Goal: Find specific page/section: Find specific page/section

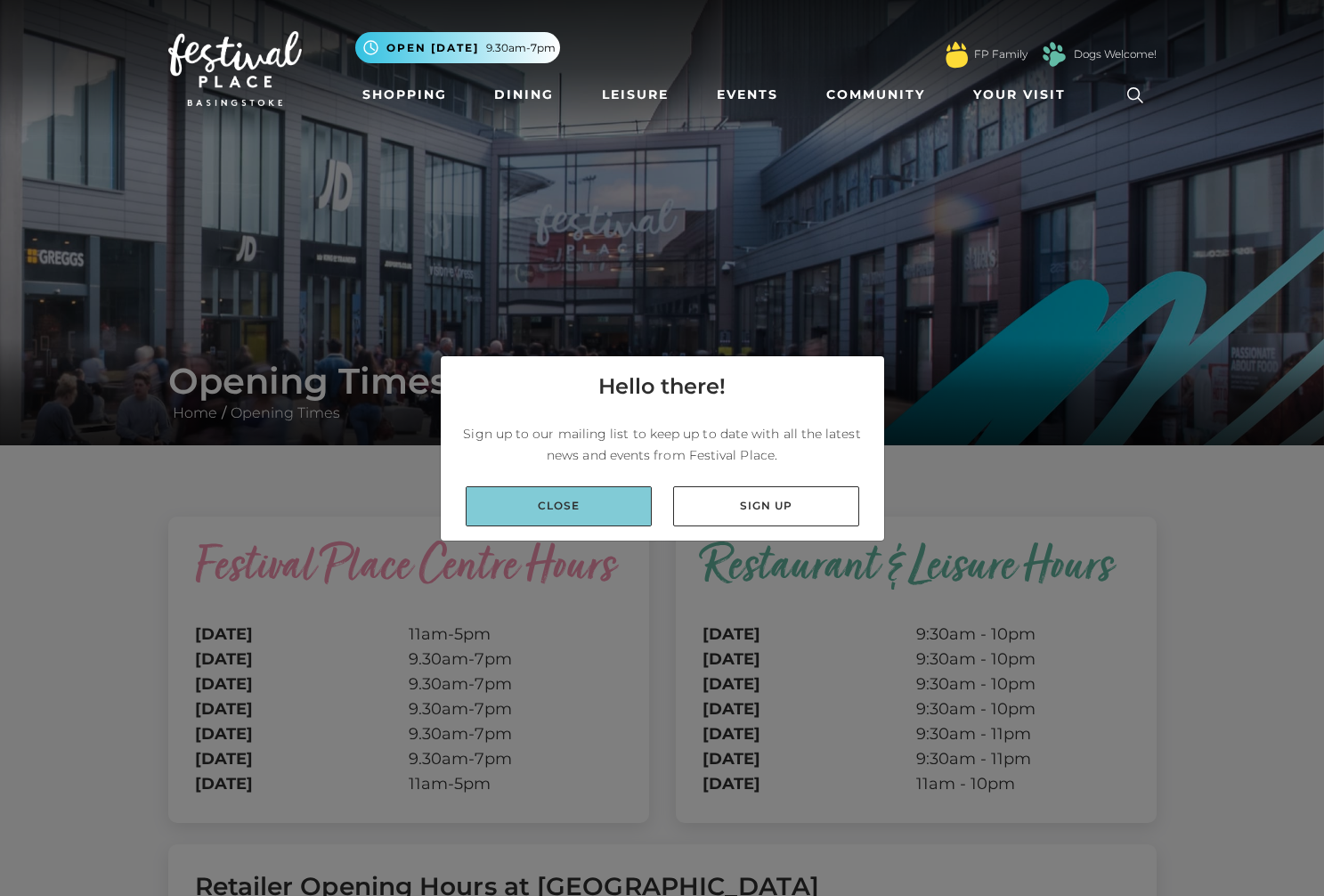
click at [604, 511] on link "Close" at bounding box center [559, 506] width 186 height 40
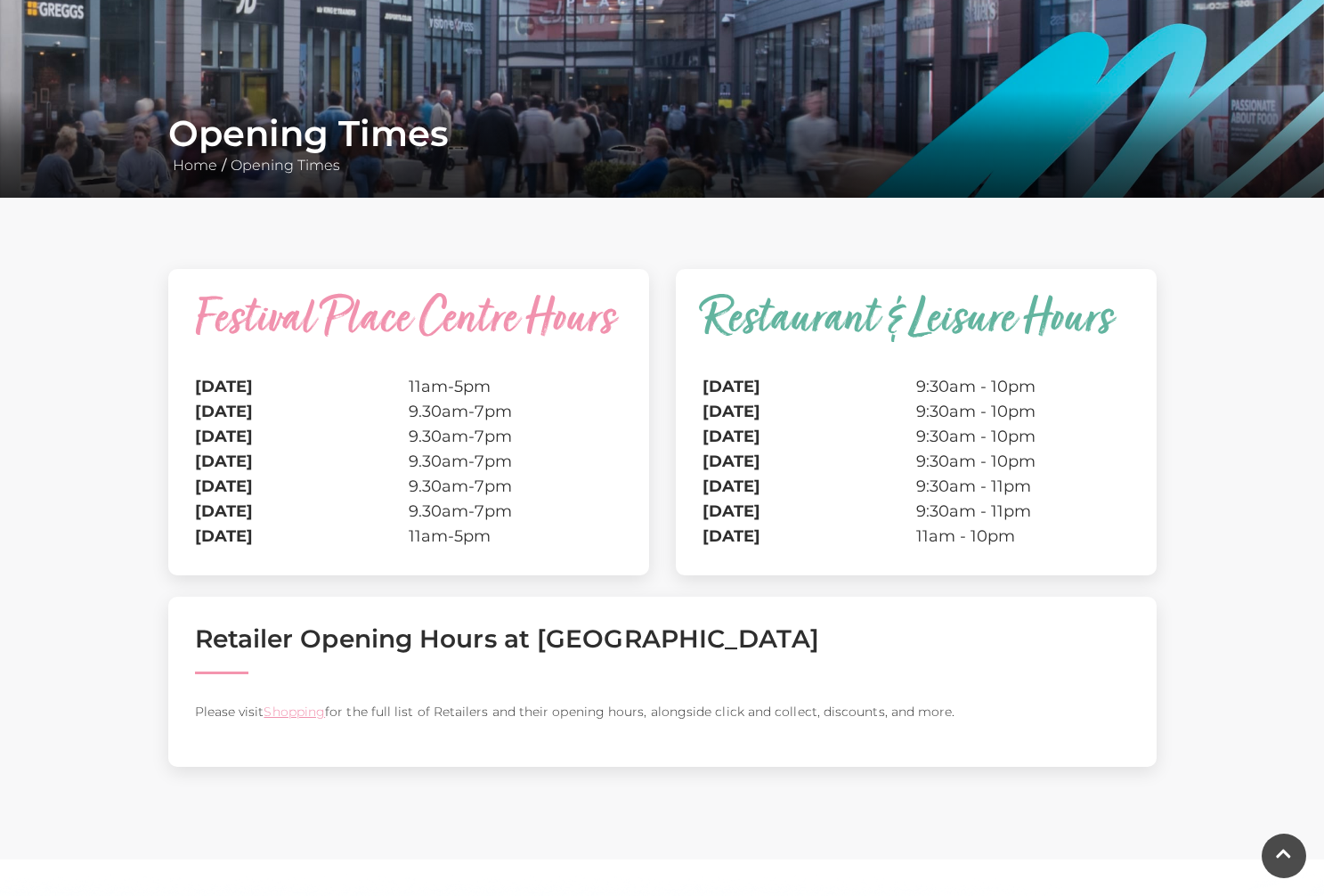
scroll to position [250, 0]
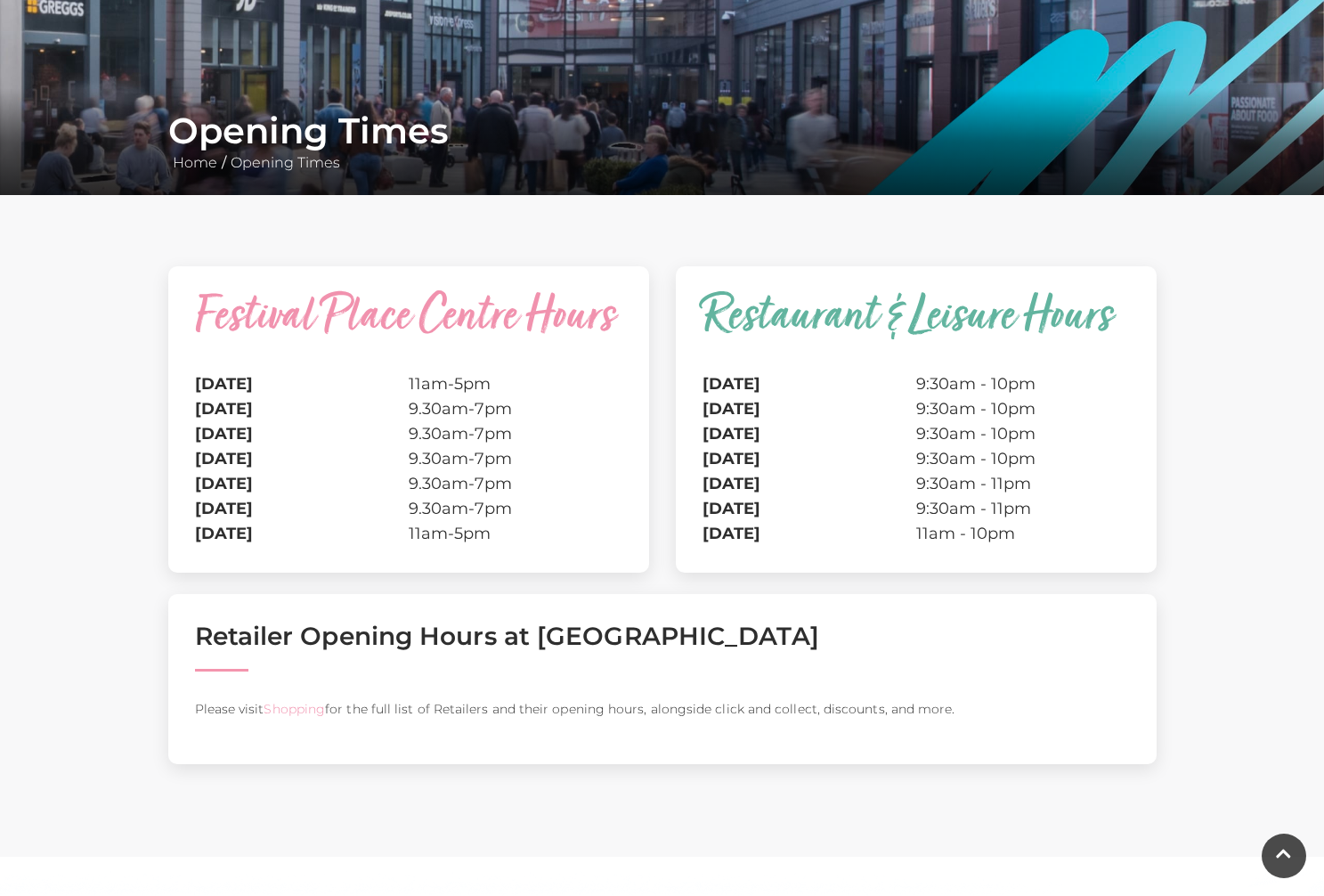
click at [310, 712] on link "Shopping" at bounding box center [294, 709] width 61 height 16
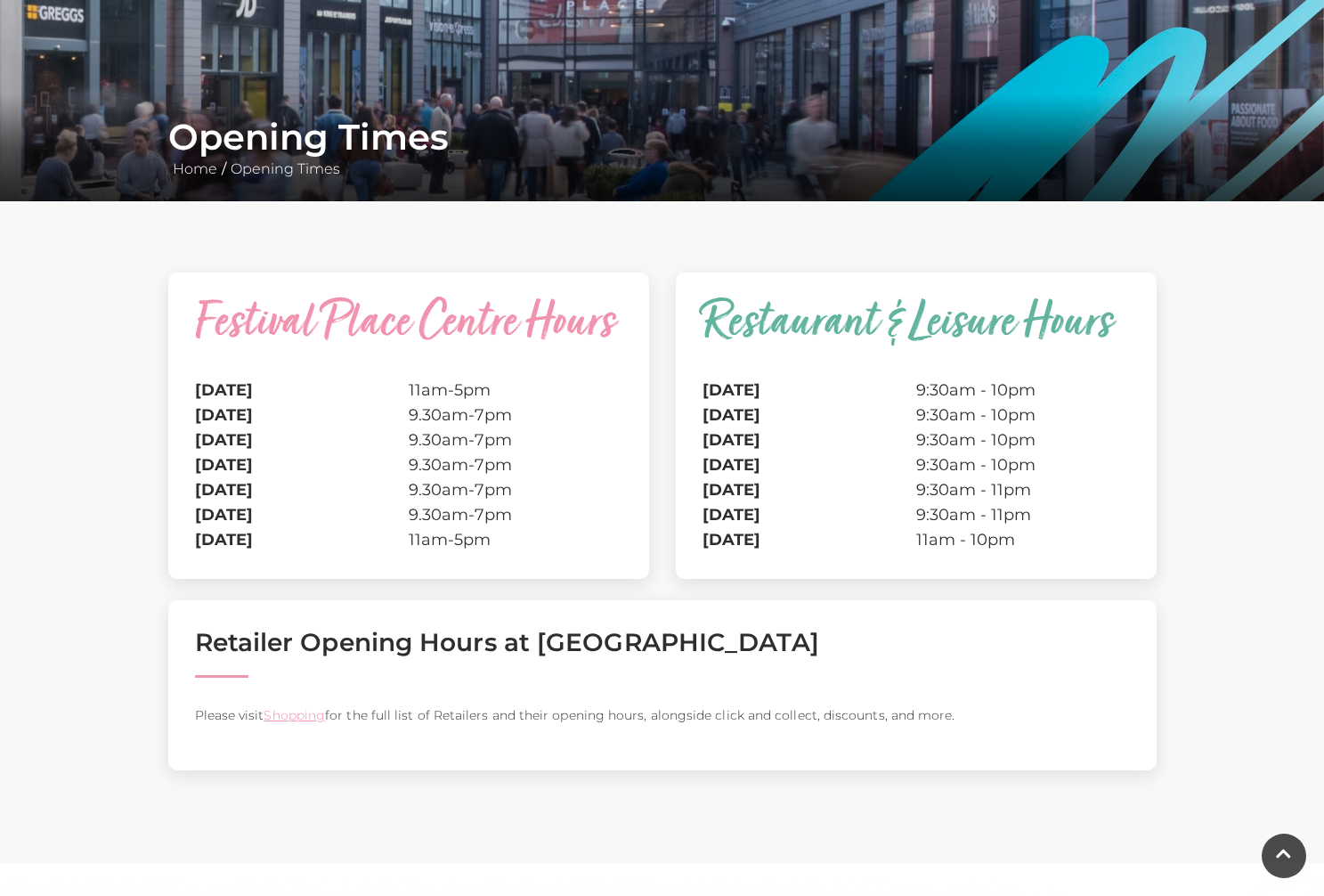
scroll to position [238, 0]
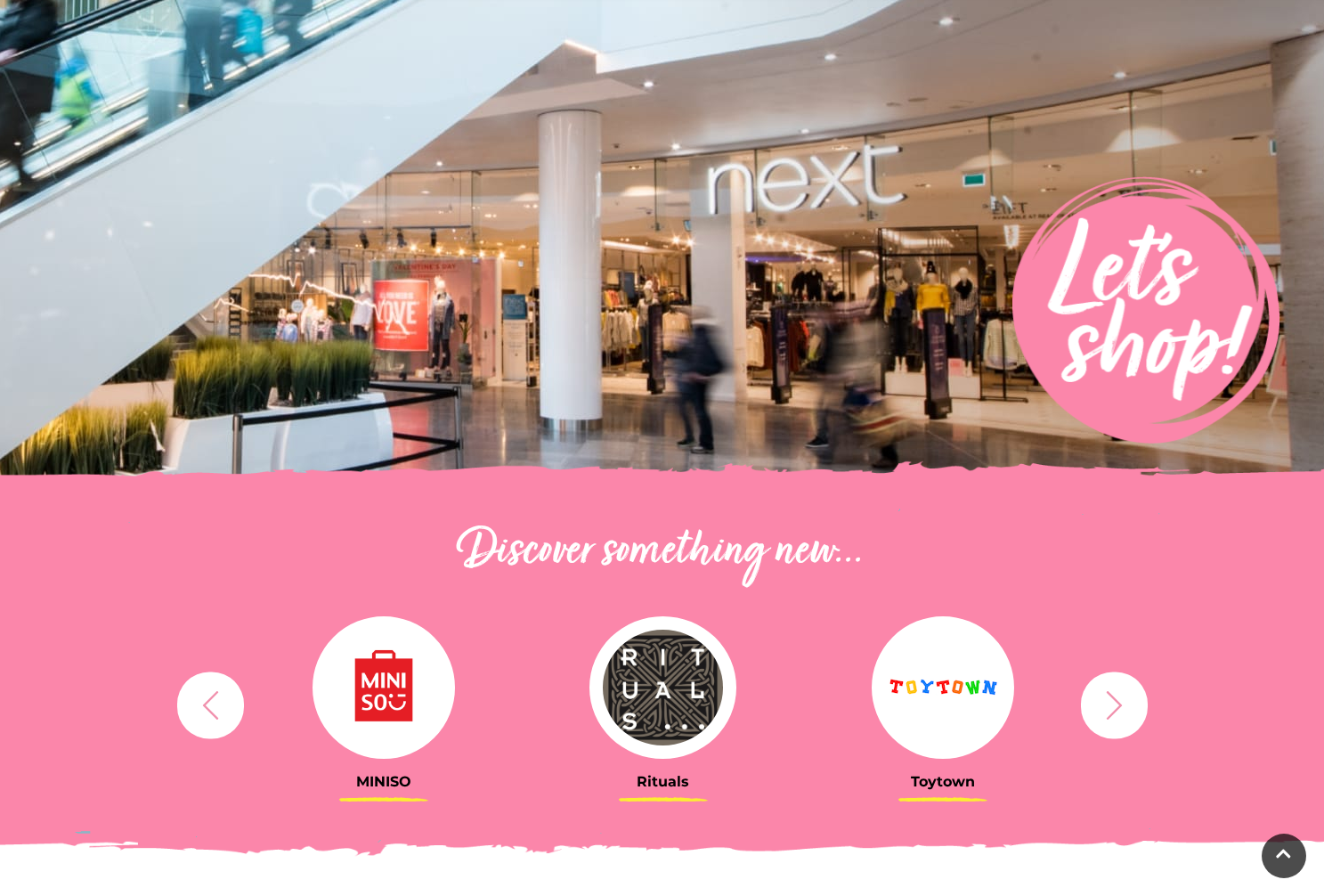
scroll to position [142, 0]
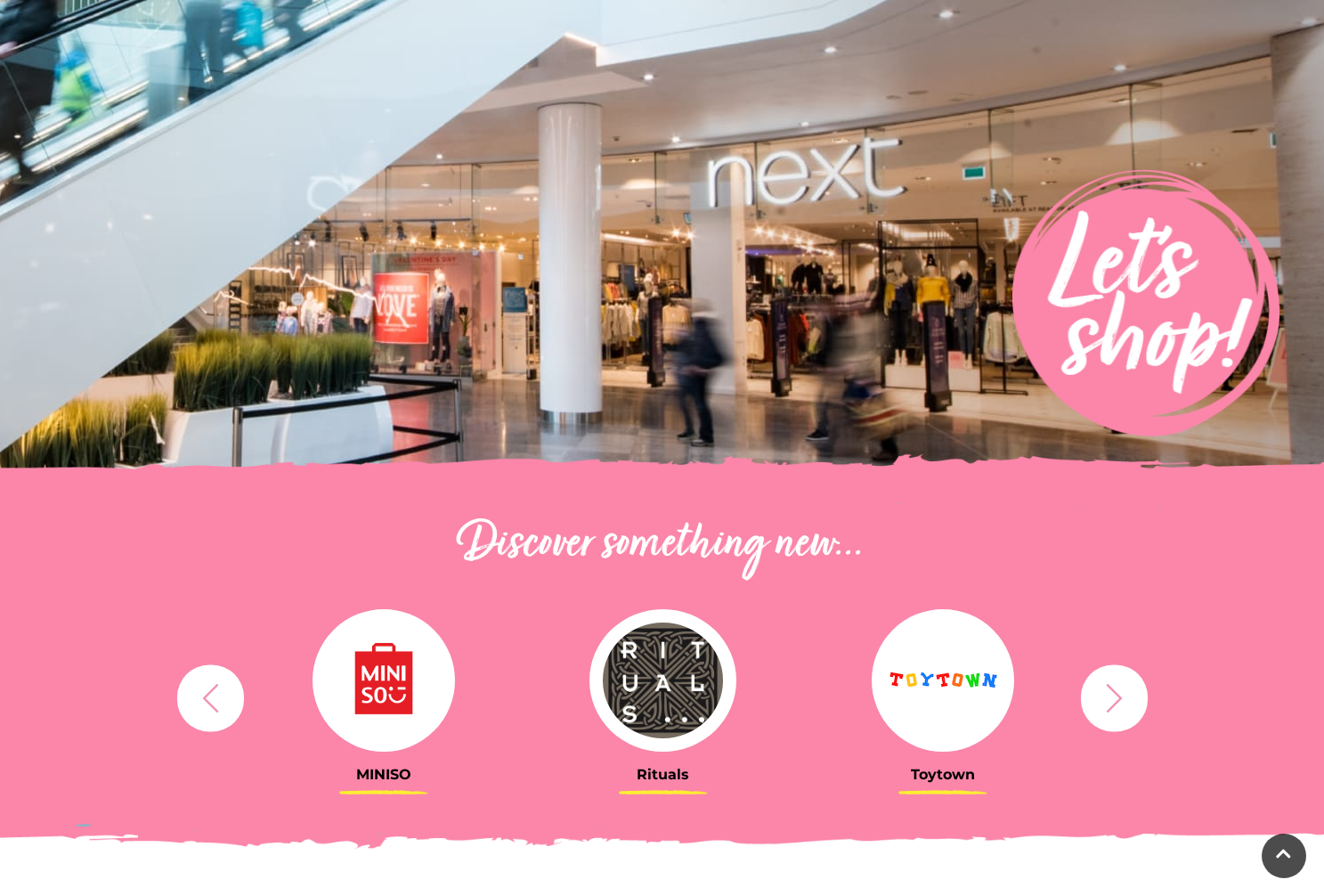
click at [679, 696] on img at bounding box center [664, 680] width 148 height 142
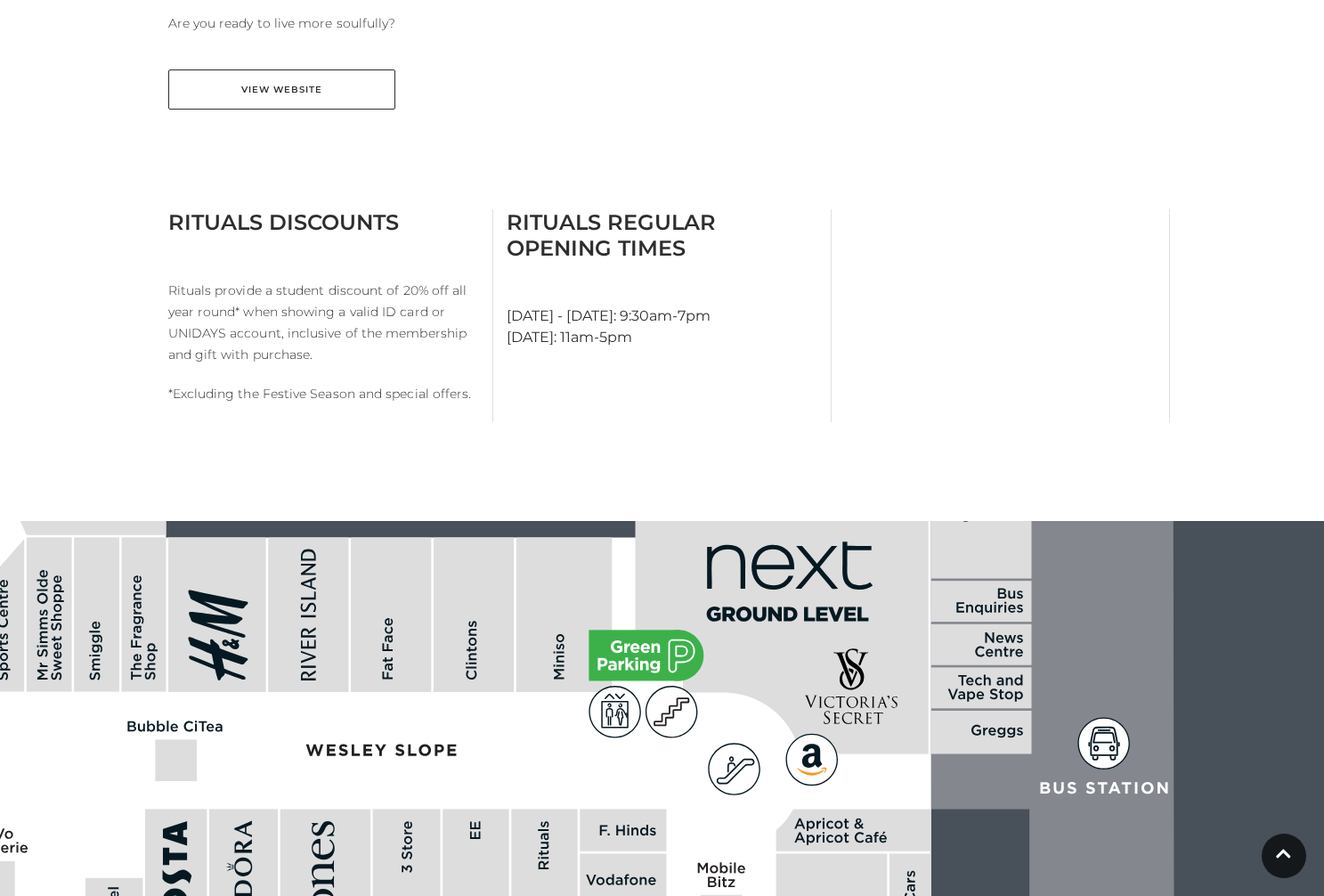
scroll to position [858, 0]
